Goal: Communication & Community: Answer question/provide support

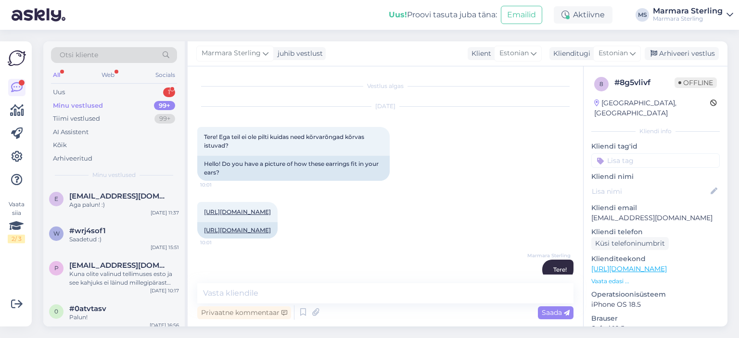
scroll to position [368, 0]
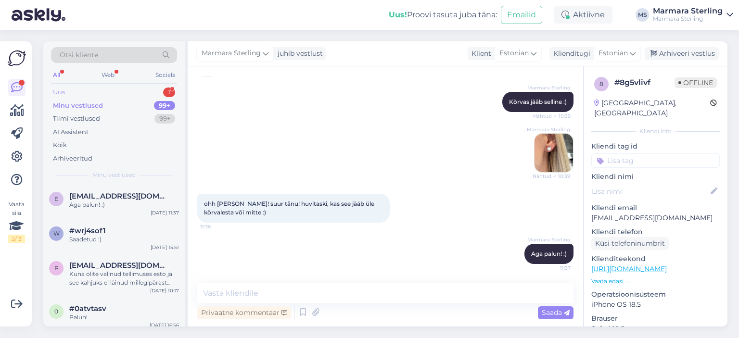
click at [133, 90] on div "Uus 1" at bounding box center [114, 92] width 126 height 13
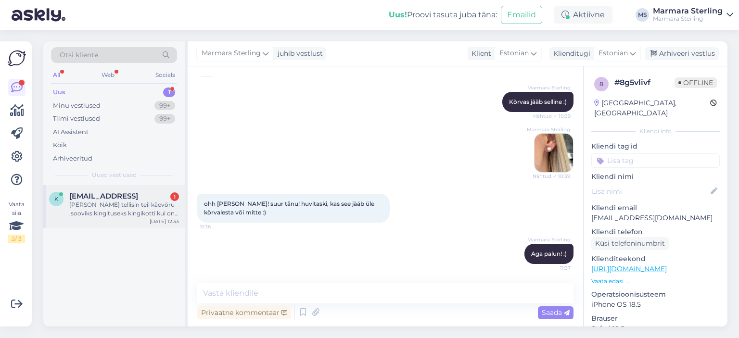
click at [157, 215] on div "[PERSON_NAME] tellisin teil käevõru ,sooviks kingituseks kingikotti kui on võim…" at bounding box center [124, 209] width 110 height 17
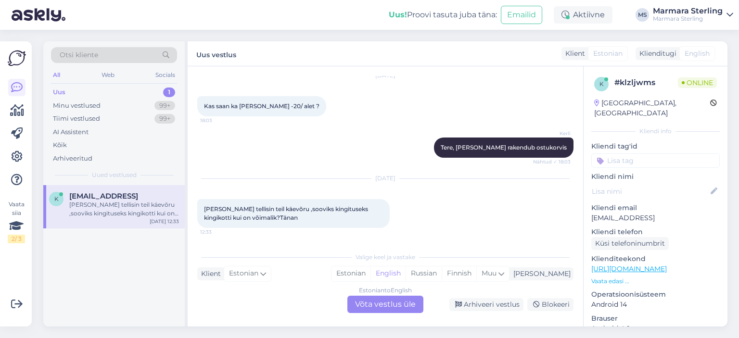
click at [390, 301] on div "Estonian to English Võta vestlus üle" at bounding box center [385, 304] width 76 height 17
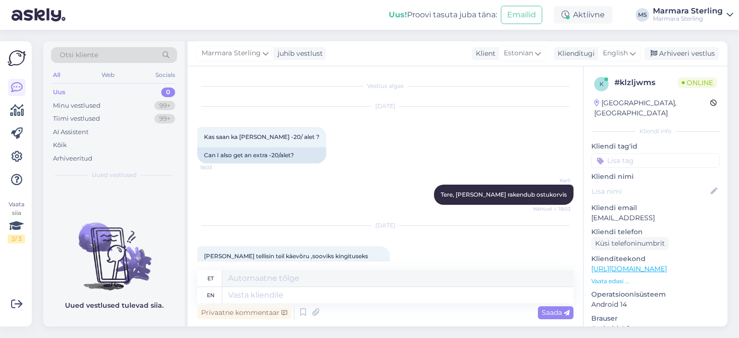
scroll to position [49, 0]
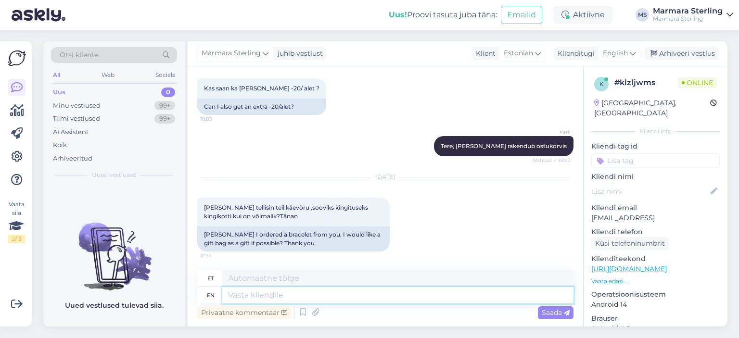
click at [277, 293] on textarea at bounding box center [397, 295] width 351 height 16
click at [271, 296] on textarea at bounding box center [397, 295] width 351 height 16
type textarea "Tere"
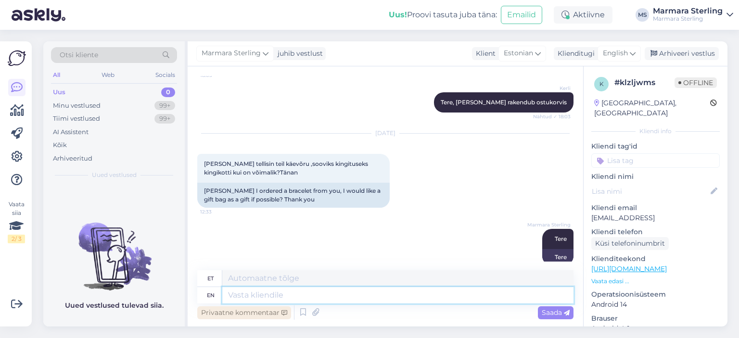
scroll to position [106, 0]
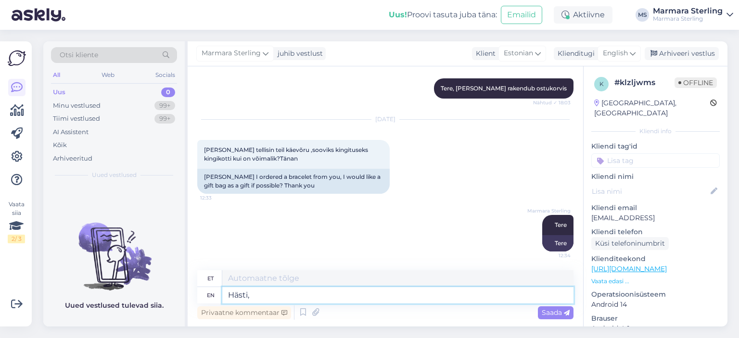
type textarea "Hästi,"
type textarea "Hästi, lisame s"
type textarea "Hästi, lisame"
type textarea "Hästi, lisame selle"
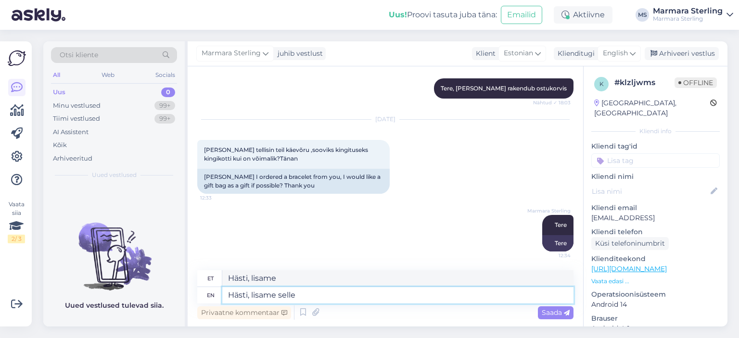
type textarea "Hästi, lisame selle"
type textarea "Hästi, lisame selle tellimusega ka"
type textarea "Hästi, lisame selle tellimusega"
type textarea "Hästi, lisame selle tellimusega [PERSON_NAME]."
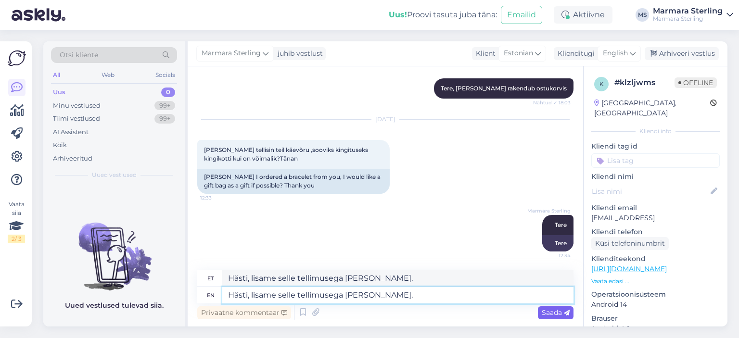
type textarea "Hästi, lisame selle tellimusega [PERSON_NAME]."
click at [545, 311] on span "Saada" at bounding box center [556, 312] width 28 height 9
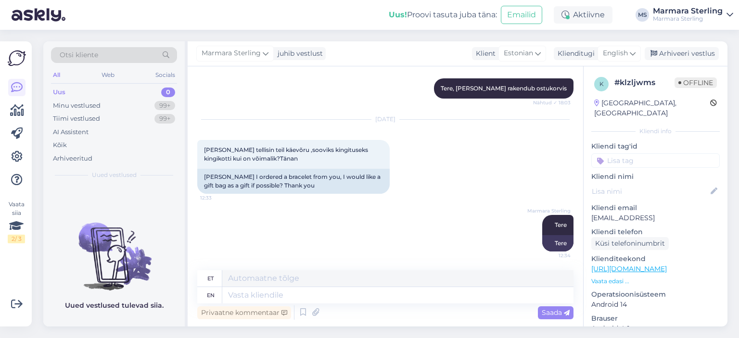
scroll to position [164, 0]
